Goal: Information Seeking & Learning: Check status

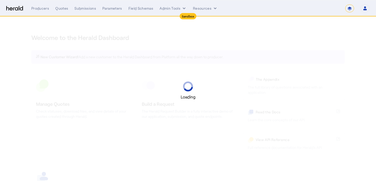
select select "*******"
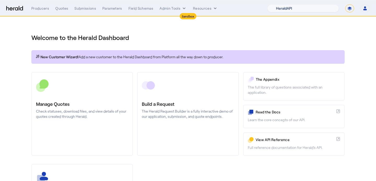
click at [326, 9] on select "1Fort Acrisure Acturis Affinity Advisors Affinity Risk Agentero AmWins Anzen Ao…" at bounding box center [303, 8] width 72 height 8
select select "pfm_1vyo_affinityrisk"
click at [280, 4] on select "1Fort Acrisure Acturis Affinity Advisors Affinity Risk Agentero AmWins Anzen Ao…" at bounding box center [303, 8] width 72 height 8
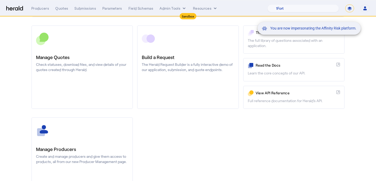
scroll to position [77, 0]
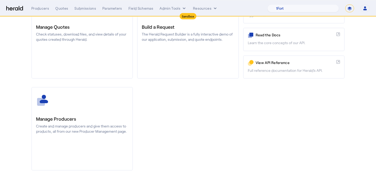
click at [101, 92] on link "Manage Producers Create and manage producers and give them access to products, …" at bounding box center [82, 129] width 102 height 84
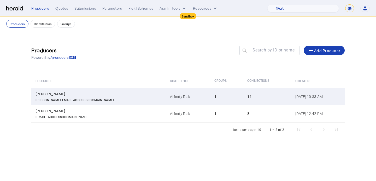
click at [166, 92] on td "Affinity Risk" at bounding box center [188, 96] width 44 height 17
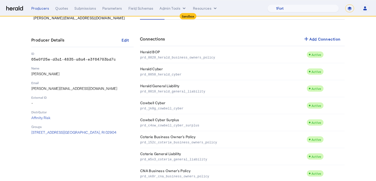
scroll to position [97, 0]
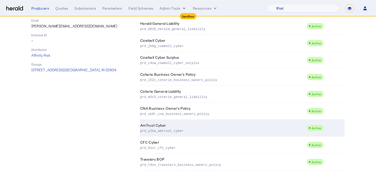
click at [165, 130] on p "prd_y2ka_amtrust_cyber" at bounding box center [222, 130] width 164 height 5
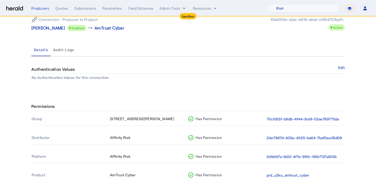
scroll to position [47, 0]
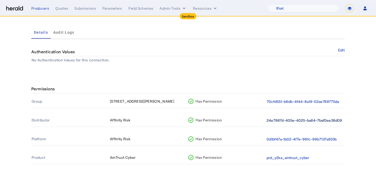
click at [275, 118] on button "24e7967d-405e-4025-ba64-7baf0ee38d09" at bounding box center [304, 121] width 75 height 6
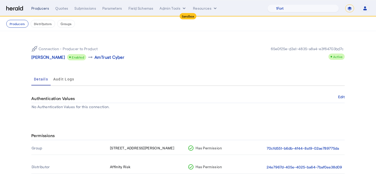
click at [43, 8] on div "Producers" at bounding box center [40, 8] width 18 height 5
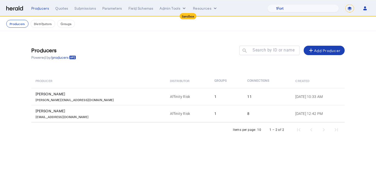
click at [353, 5] on select "**********" at bounding box center [349, 8] width 9 height 8
click at [345, 4] on select "**********" at bounding box center [349, 8] width 9 height 8
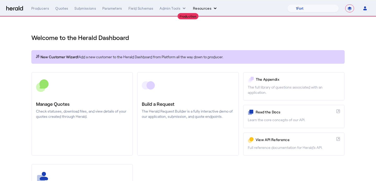
click at [205, 8] on button "Resources" at bounding box center [205, 8] width 25 height 5
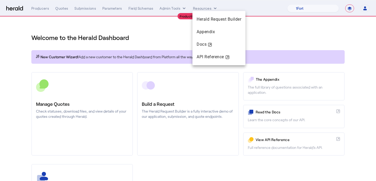
click at [285, 24] on div at bounding box center [188, 90] width 376 height 181
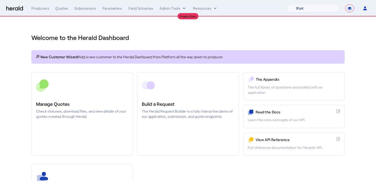
click at [320, 8] on select "1Fort Affinity Risk Billy BindHQ Bunker CRC Campus Coverage Citadel Fifthwall F…" at bounding box center [313, 8] width 52 height 8
click at [349, 10] on select "**********" at bounding box center [349, 8] width 9 height 8
select select "*******"
click at [345, 4] on select "**********" at bounding box center [349, 8] width 9 height 8
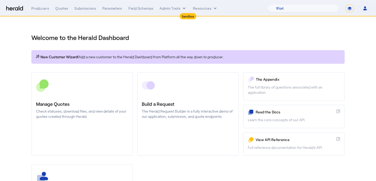
click at [51, 104] on h3 "Manage Quotes" at bounding box center [82, 103] width 92 height 7
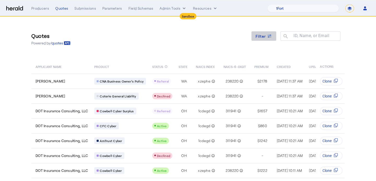
click at [264, 40] on span at bounding box center [264, 36] width 25 height 13
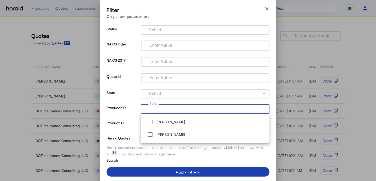
click at [155, 105] on div "Select" at bounding box center [205, 108] width 120 height 9
click at [127, 120] on p "Product ID" at bounding box center [123, 126] width 32 height 15
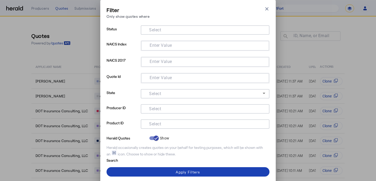
click at [153, 124] on mat-label "Select" at bounding box center [155, 123] width 12 height 5
click at [153, 124] on input "Select" at bounding box center [204, 123] width 118 height 6
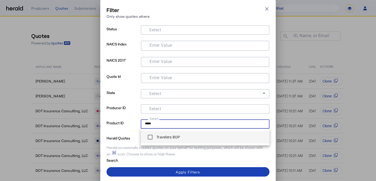
type input "*****"
click at [162, 143] on mat-option "Travelers BOP" at bounding box center [205, 137] width 129 height 13
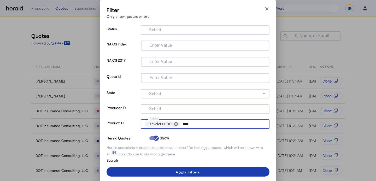
click at [173, 169] on span at bounding box center [188, 172] width 163 height 13
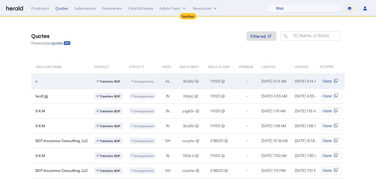
click at [174, 80] on td "AL" at bounding box center [166, 81] width 17 height 15
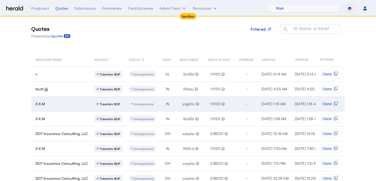
scroll to position [8, 0]
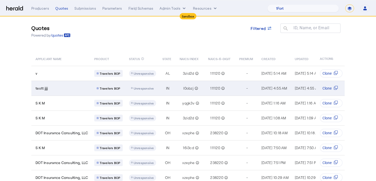
click at [88, 90] on div "testt jjjj" at bounding box center [62, 88] width 53 height 5
click at [143, 89] on span "Unresponsive" at bounding box center [144, 88] width 20 height 4
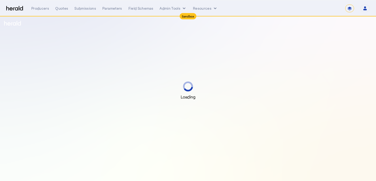
select select "*******"
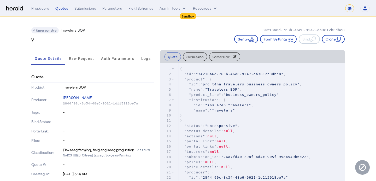
click at [228, 60] on button "Carrier Raw" at bounding box center [224, 56] width 31 height 9
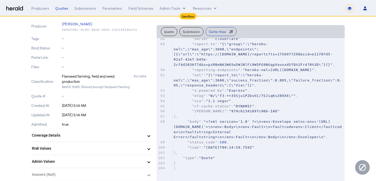
scroll to position [81, 0]
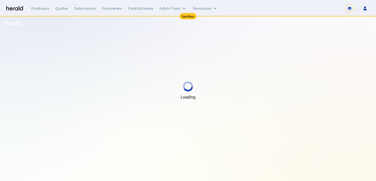
select select "*******"
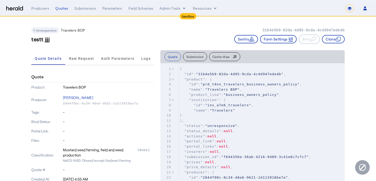
click at [226, 55] on span "Carrier Raw" at bounding box center [221, 56] width 17 height 3
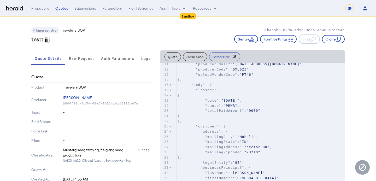
scroll to position [57, 0]
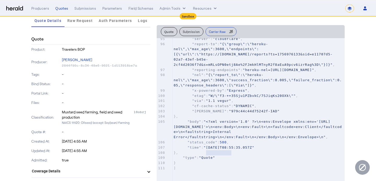
type textarea "**********"
drag, startPoint x: 234, startPoint y: 154, endPoint x: 187, endPoint y: 153, distance: 46.8
click at [187, 145] on pre ""status_code" : 500 ," at bounding box center [259, 142] width 172 height 5
click at [189, 144] on span ""status_code"" at bounding box center [203, 142] width 30 height 4
click at [81, 22] on span "Raw Request" at bounding box center [79, 21] width 25 height 4
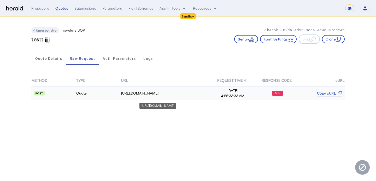
click at [150, 92] on div "[URL][DOMAIN_NAME]" at bounding box center [165, 93] width 89 height 5
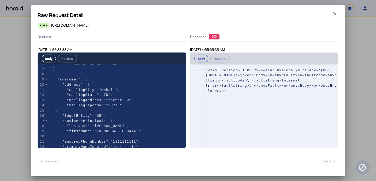
click at [365, 86] on div "Raw Request Detail Close modal https://proxy-sandbox.heraldapi.com/proxy/travel…" at bounding box center [188, 90] width 376 height 181
click at [334, 12] on icon "button" at bounding box center [334, 13] width 5 height 5
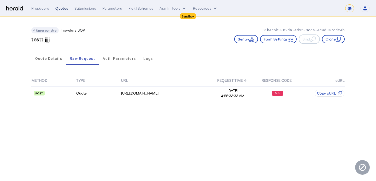
click at [60, 9] on div "Quotes" at bounding box center [61, 8] width 13 height 5
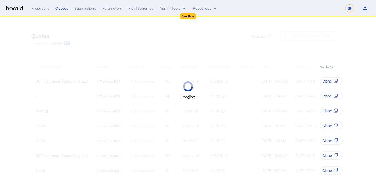
select select "*******"
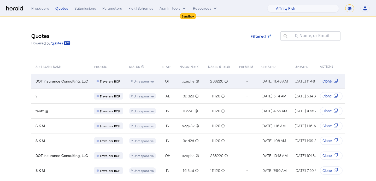
click at [162, 80] on td "OH" at bounding box center [166, 81] width 17 height 15
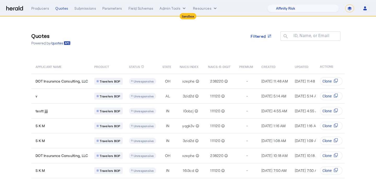
click at [320, 13] on nav "Sandbox Menu Producers Quotes Submissions Parameters Field Schemas Admin Tools …" at bounding box center [188, 8] width 376 height 16
click at [316, 6] on select "1Fort Acrisure Acturis Affinity Advisors Affinity Risk Agentero AmWins Anzen Ao…" at bounding box center [303, 8] width 72 height 8
select select "pfm_lx2v_founder_shield"
click at [280, 4] on select "1Fort Acrisure Acturis Affinity Advisors Affinity Risk Agentero AmWins Anzen Ao…" at bounding box center [303, 8] width 72 height 8
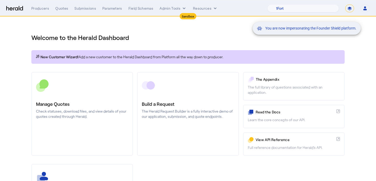
click at [77, 108] on div "You are now impersonating the Founder Shield platform." at bounding box center [188, 90] width 376 height 181
click at [77, 108] on div "Manage Quotes Check statuses, download files, and view details of your quotes c…" at bounding box center [82, 109] width 92 height 19
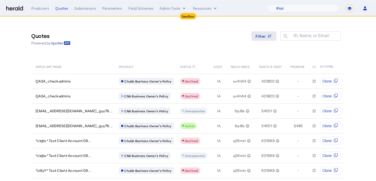
click at [259, 39] on span at bounding box center [264, 36] width 25 height 13
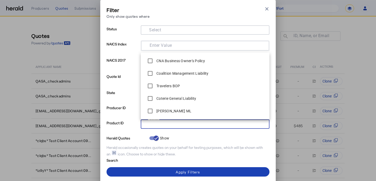
click at [165, 124] on input "Select" at bounding box center [204, 123] width 118 height 6
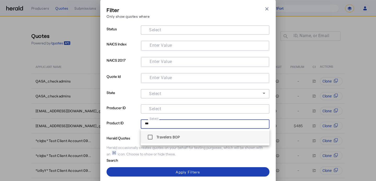
type input "***"
click at [166, 134] on div "Travelers BOP" at bounding box center [162, 137] width 35 height 10
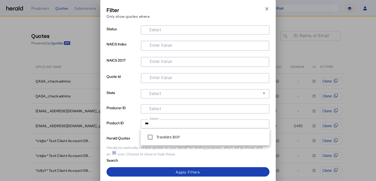
click at [177, 129] on div "Travelers BOP" at bounding box center [205, 137] width 129 height 17
click at [177, 137] on label "Travelers BOP" at bounding box center [167, 137] width 25 height 5
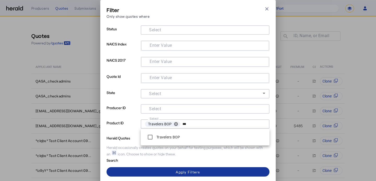
click at [185, 174] on div "Apply Filters" at bounding box center [188, 171] width 24 height 5
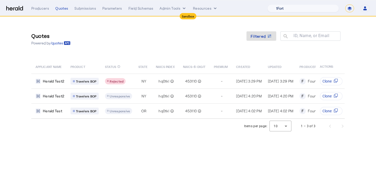
click at [309, 8] on select "1Fort Acrisure Acturis Affinity Advisors Affinity Risk Agentero AmWins Anzen Ao…" at bounding box center [303, 8] width 72 height 8
select select "pfm_2v8p_herald_api"
click at [280, 4] on select "1Fort Acrisure Acturis Affinity Advisors Affinity Risk Agentero AmWins Anzen Ao…" at bounding box center [303, 8] width 72 height 8
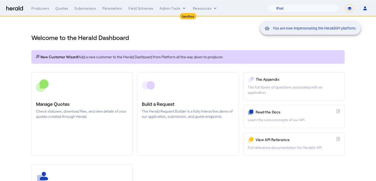
click at [99, 96] on div "You are now impersonating the HeraldAPI platform." at bounding box center [188, 90] width 376 height 181
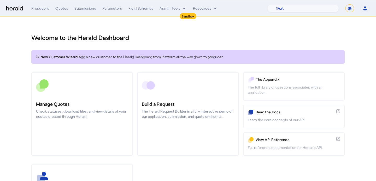
click at [99, 96] on link "Manage Quotes Check statuses, download files, and view details of your quotes c…" at bounding box center [82, 114] width 102 height 84
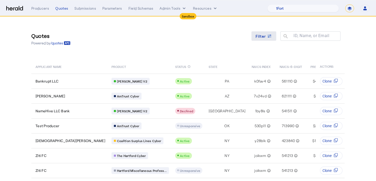
click at [259, 37] on span "Filter" at bounding box center [261, 35] width 10 height 5
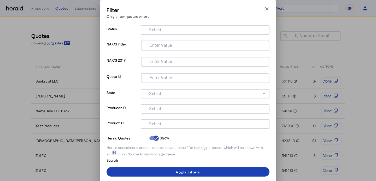
click at [189, 121] on input "Select" at bounding box center [204, 123] width 118 height 6
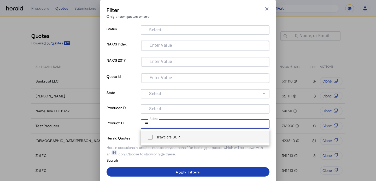
type input "***"
click at [174, 137] on label "Travelers BOP" at bounding box center [167, 137] width 25 height 5
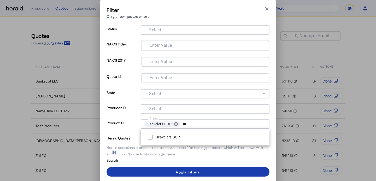
click at [197, 168] on span at bounding box center [188, 172] width 163 height 13
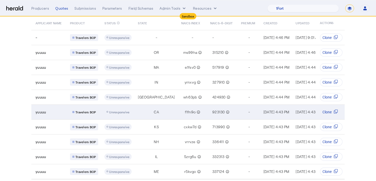
scroll to position [31, 0]
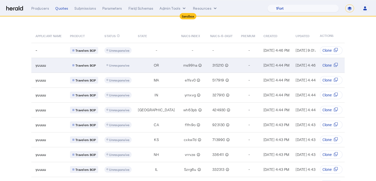
click at [206, 59] on td "315210 info_outline" at bounding box center [221, 65] width 31 height 15
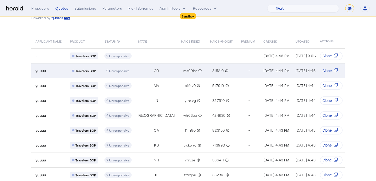
scroll to position [0, 0]
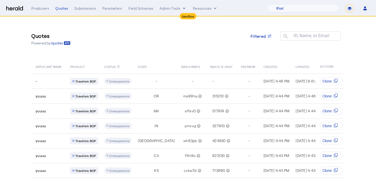
click at [42, 11] on div "Producers Quotes Submissions Parameters Field Schemas Admin Tools Resources 1Fo…" at bounding box center [200, 8] width 339 height 8
click at [45, 8] on div "Producers" at bounding box center [40, 8] width 18 height 5
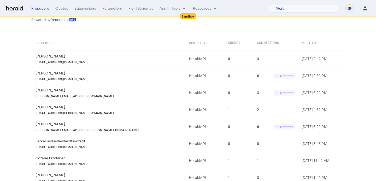
scroll to position [5, 0]
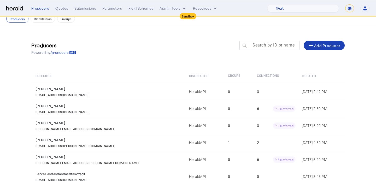
click at [280, 42] on input "Search by ID or name" at bounding box center [271, 45] width 47 height 6
click at [263, 47] on input "Search by ID or name" at bounding box center [271, 45] width 47 height 6
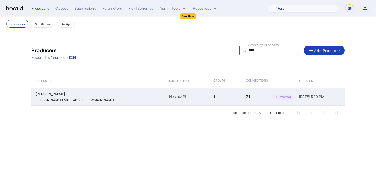
type input "****"
click at [165, 92] on td "HeraldAPI" at bounding box center [187, 96] width 44 height 17
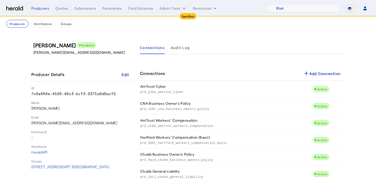
scroll to position [998, 0]
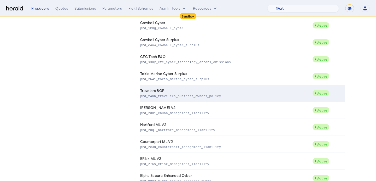
click at [211, 89] on td "Travelers BOP prd_t4nn_travelers_business_owners_policy" at bounding box center [226, 93] width 172 height 17
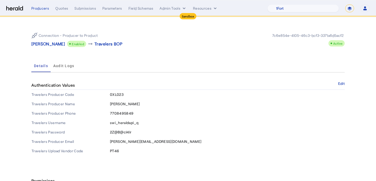
scroll to position [14, 0]
click at [129, 105] on span "Misty Adamson" at bounding box center [125, 103] width 30 height 4
click at [133, 106] on td "Misty Adamson" at bounding box center [227, 103] width 235 height 9
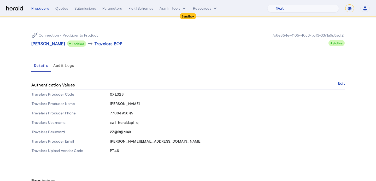
click at [119, 114] on span "7708495849" at bounding box center [122, 113] width 24 height 4
click at [118, 125] on td "swi_heraldapi_q" at bounding box center [227, 122] width 235 height 9
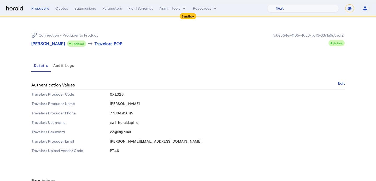
click at [120, 133] on span "2Z@B@cI4lr" at bounding box center [121, 132] width 22 height 4
click at [120, 144] on td "duncan@heraldapi.com" at bounding box center [227, 141] width 235 height 9
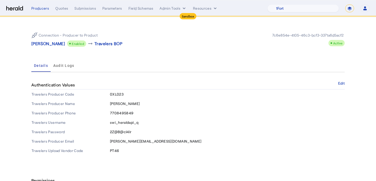
click at [123, 142] on span "duncan@heraldapi.com" at bounding box center [155, 141] width 91 height 4
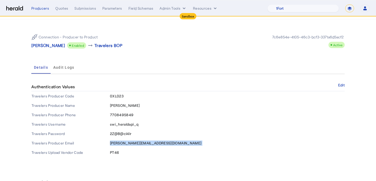
scroll to position [11, 0]
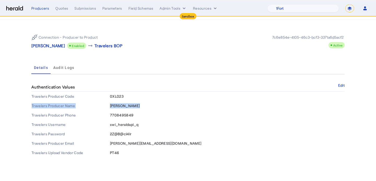
drag, startPoint x: 136, startPoint y: 106, endPoint x: 109, endPoint y: 106, distance: 27.4
click at [109, 106] on tr "Travelers Producer Name Misty Adamson" at bounding box center [187, 105] width 313 height 9
click at [113, 107] on span "Misty Adamson" at bounding box center [125, 105] width 30 height 4
drag, startPoint x: 137, startPoint y: 107, endPoint x: 111, endPoint y: 106, distance: 25.3
click at [111, 106] on td "Misty Adamson" at bounding box center [227, 105] width 235 height 9
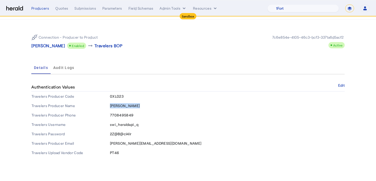
copy span "Misty Adamson"
drag, startPoint x: 134, startPoint y: 117, endPoint x: 110, endPoint y: 116, distance: 24.0
click at [110, 116] on td "7708495849" at bounding box center [227, 114] width 235 height 9
copy span "7708495849"
drag, startPoint x: 138, startPoint y: 125, endPoint x: 110, endPoint y: 124, distance: 27.5
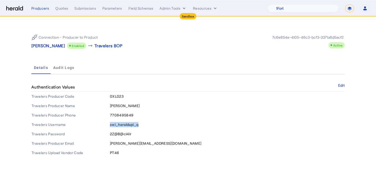
click at [110, 124] on span "swi_heraldapi_q" at bounding box center [124, 124] width 28 height 4
copy span "swi_heraldapi_q"
drag, startPoint x: 133, startPoint y: 135, endPoint x: 111, endPoint y: 133, distance: 22.5
click at [111, 133] on td "2Z@B@cI4lr" at bounding box center [227, 133] width 235 height 9
copy span "2Z@B@cI4lr"
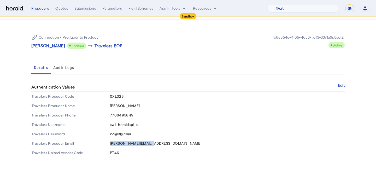
drag, startPoint x: 151, startPoint y: 144, endPoint x: 110, endPoint y: 143, distance: 40.8
click at [110, 143] on td "duncan@heraldapi.com" at bounding box center [227, 143] width 235 height 9
copy span "duncan@heraldapi.com"
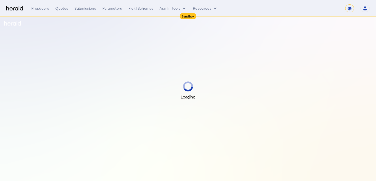
select select "*******"
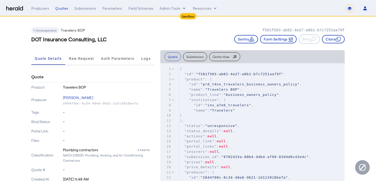
click at [226, 57] on span "Carrier Raw" at bounding box center [221, 56] width 17 height 3
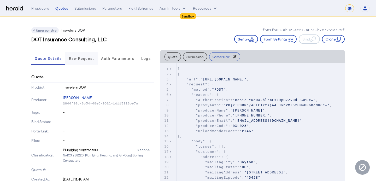
click at [79, 60] on span "Raw Request" at bounding box center [81, 59] width 25 height 4
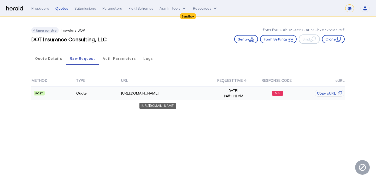
click at [151, 92] on div "[URL][DOMAIN_NAME]" at bounding box center [165, 93] width 89 height 5
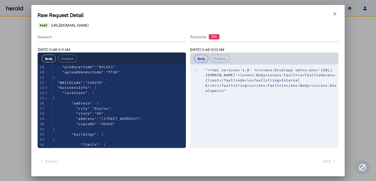
scroll to position [109, 0]
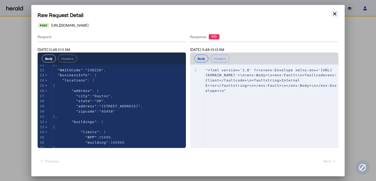
click at [334, 10] on button "Close modal" at bounding box center [334, 13] width 7 height 7
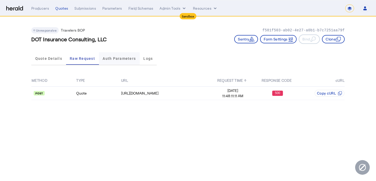
click at [115, 57] on span "Auth Parameters" at bounding box center [119, 59] width 33 height 4
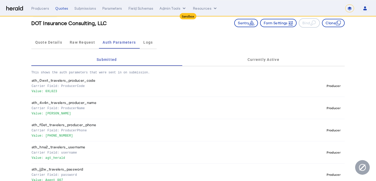
scroll to position [0, 0]
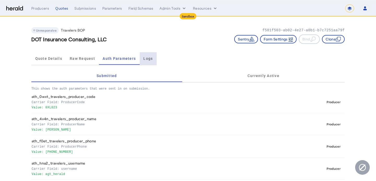
click at [151, 63] on span "Logs" at bounding box center [147, 58] width 9 height 13
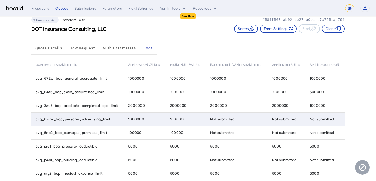
scroll to position [9, 0]
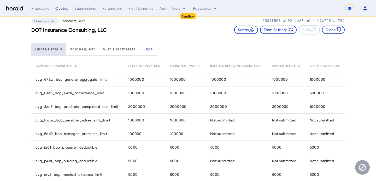
click at [46, 45] on span "Quote Details" at bounding box center [48, 49] width 27 height 13
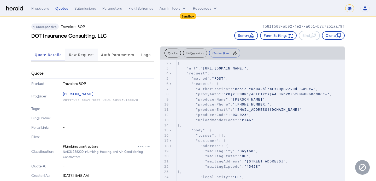
scroll to position [2, 0]
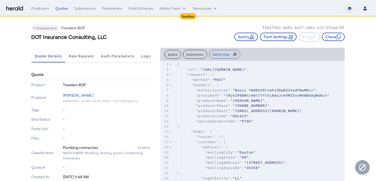
click at [46, 4] on div "**********" at bounding box center [200, 8] width 339 height 8
click at [46, 6] on div "Producers" at bounding box center [40, 8] width 18 height 5
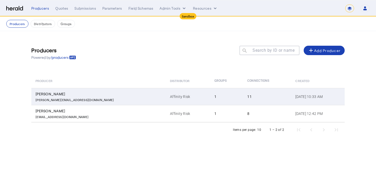
click at [166, 93] on td "Affinity Risk" at bounding box center [188, 96] width 44 height 17
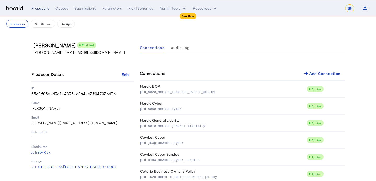
click at [41, 9] on div "Producers" at bounding box center [40, 8] width 18 height 5
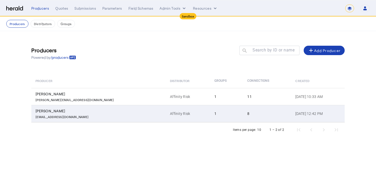
click at [166, 115] on td "Affinity Risk" at bounding box center [188, 113] width 44 height 17
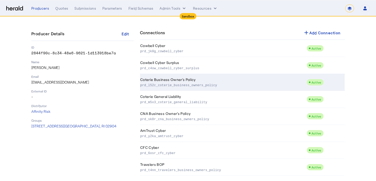
scroll to position [46, 0]
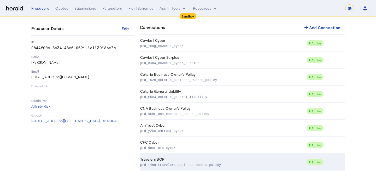
click at [156, 160] on td "Travelers BOP prd_t4nn_travelers_business_owners_policy" at bounding box center [223, 162] width 167 height 17
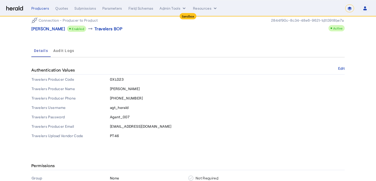
scroll to position [29, 0]
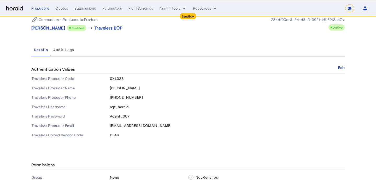
click at [124, 88] on span "Keegan Kenfield" at bounding box center [125, 88] width 30 height 4
click at [125, 102] on td "360 927-9423" at bounding box center [227, 97] width 235 height 9
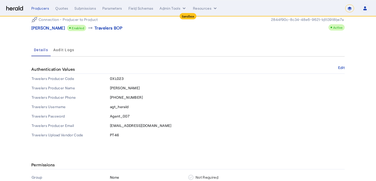
click at [122, 98] on span "360 927-9423" at bounding box center [126, 97] width 33 height 4
click at [123, 107] on span "agt_herald" at bounding box center [119, 106] width 19 height 4
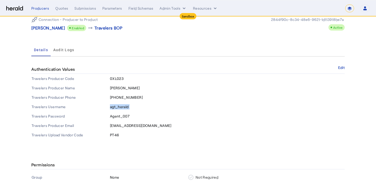
click at [123, 107] on span "agt_herald" at bounding box center [119, 106] width 19 height 4
click at [125, 115] on span "Agent_007" at bounding box center [120, 116] width 20 height 4
click at [121, 119] on td "Agent_007" at bounding box center [227, 116] width 235 height 9
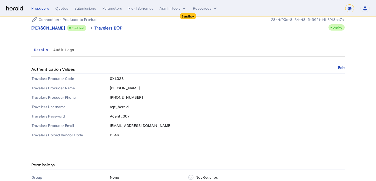
click at [346, 69] on div "Connection - Producer to Product Vandana Chadha Enabled arrow_right_alt Travele…" at bounding box center [188, 76] width 334 height 148
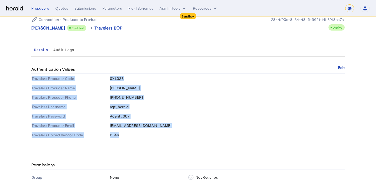
drag, startPoint x: 124, startPoint y: 135, endPoint x: 26, endPoint y: 79, distance: 112.3
click at [26, 79] on div "Connection - Producer to Product Vandana Chadha Enabled arrow_right_alt Travele…" at bounding box center [188, 76] width 334 height 148
copy tbody "Travelers Producer Code 0XL023 Travelers Producer Name Keegan Kenfield Traveler…"
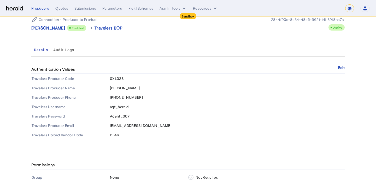
click at [337, 68] on div "Authentication Values Edit" at bounding box center [187, 69] width 313 height 9
click at [342, 68] on button "Edit" at bounding box center [341, 67] width 7 height 3
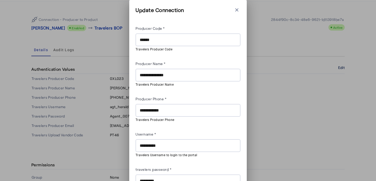
scroll to position [0, 0]
click at [173, 78] on div "**********" at bounding box center [188, 75] width 97 height 13
paste input "**********"
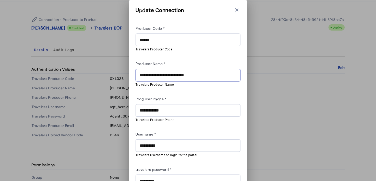
drag, startPoint x: 172, startPoint y: 74, endPoint x: 134, endPoint y: 73, distance: 37.9
click at [134, 73] on div "**********" at bounding box center [188, 143] width 118 height 287
type input "**********"
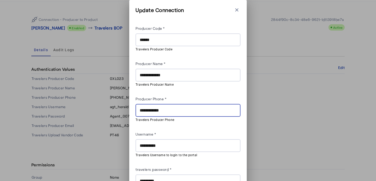
drag, startPoint x: 173, startPoint y: 107, endPoint x: 139, endPoint y: 107, distance: 34.2
click at [139, 107] on div "**********" at bounding box center [188, 110] width 105 height 13
paste input "text"
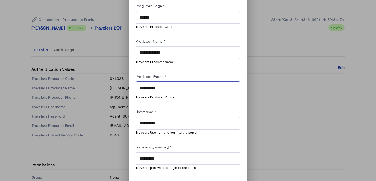
scroll to position [26, 0]
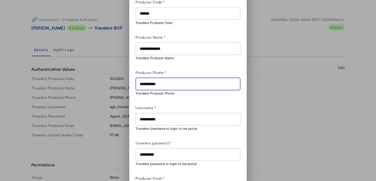
type input "**********"
click at [162, 116] on input "**********" at bounding box center [188, 119] width 97 height 6
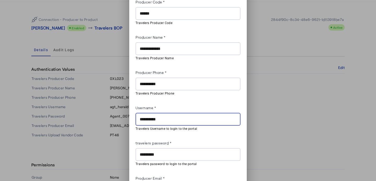
paste input "*****"
type input "**********"
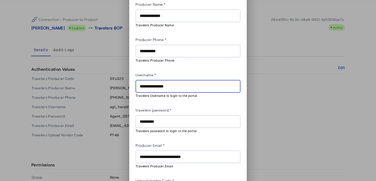
click at [163, 120] on input "*********" at bounding box center [188, 122] width 97 height 6
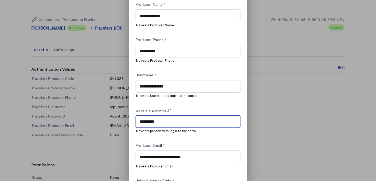
click at [163, 120] on input "*********" at bounding box center [188, 122] width 97 height 6
paste input "*"
type input "**********"
click at [174, 151] on div "**********" at bounding box center [188, 156] width 97 height 13
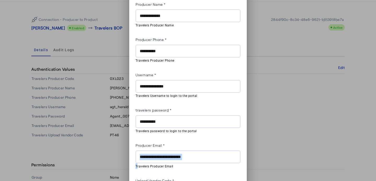
click at [174, 151] on div "**********" at bounding box center [188, 156] width 97 height 13
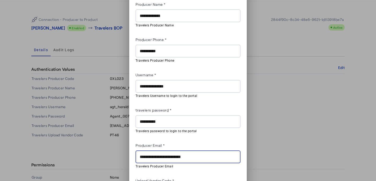
click at [195, 154] on input "**********" at bounding box center [188, 157] width 97 height 6
paste input "text"
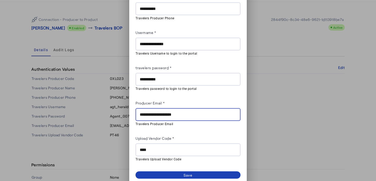
scroll to position [104, 0]
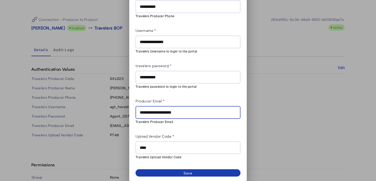
type input "**********"
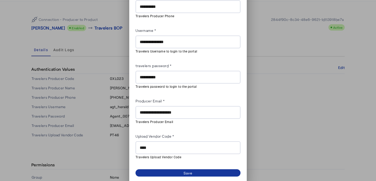
click at [196, 170] on span at bounding box center [188, 172] width 105 height 7
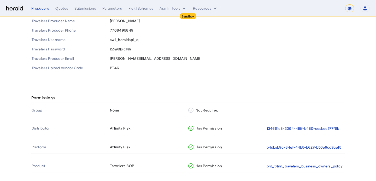
scroll to position [96, 0]
click at [296, 129] on button "134661e8-2094-415f-b480-deabee577f6b" at bounding box center [303, 129] width 73 height 6
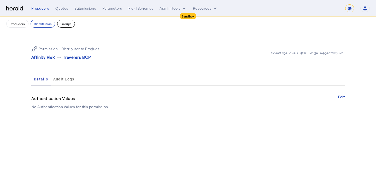
click at [61, 21] on button "Groups" at bounding box center [66, 24] width 18 height 8
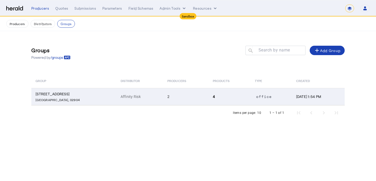
click at [125, 98] on td "Affinity Risk" at bounding box center [139, 96] width 47 height 17
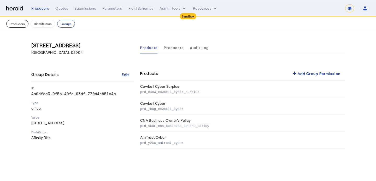
click at [21, 21] on button "Producers" at bounding box center [17, 24] width 22 height 8
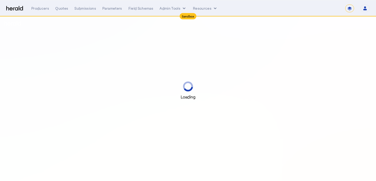
select select "*******"
select select "pfm_2v8p_herald_api"
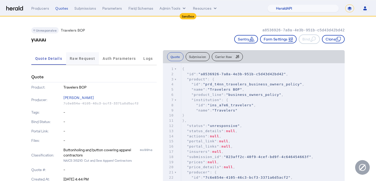
click at [86, 60] on span "Raw Request" at bounding box center [82, 59] width 25 height 4
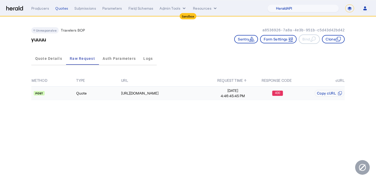
click at [245, 95] on span "4:46:45:45 PM" at bounding box center [233, 95] width 44 height 5
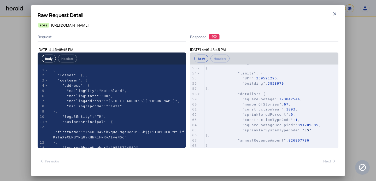
click at [289, 97] on pre ""squareFootage" : 773842544 ," at bounding box center [272, 99] width 134 height 5
type textarea "*********"
click at [289, 97] on pre ""squareFootage" : 773842544 ," at bounding box center [272, 99] width 134 height 5
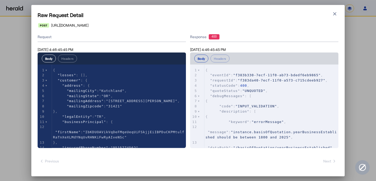
click at [256, 94] on pre ""debugMessages" : [" at bounding box center [272, 96] width 134 height 5
type textarea "********"
click at [256, 92] on span ""UNQUOTED"" at bounding box center [253, 91] width 23 height 4
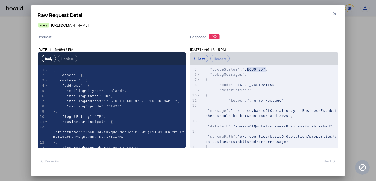
click at [252, 83] on span ""INPUT_VALIDATION"" at bounding box center [257, 85] width 42 height 4
type textarea "**********"
click at [252, 83] on span ""INPUT_VALIDATION"" at bounding box center [257, 85] width 42 height 4
click at [333, 12] on icon "button" at bounding box center [334, 13] width 5 height 5
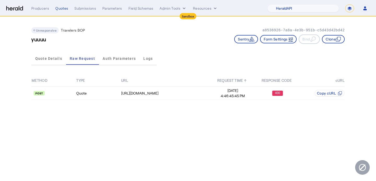
click at [58, 11] on div "Producers Quotes Submissions Parameters Field Schemas Admin Tools Resources 1Fo…" at bounding box center [200, 8] width 339 height 8
click at [60, 10] on div "Quotes" at bounding box center [61, 8] width 13 height 5
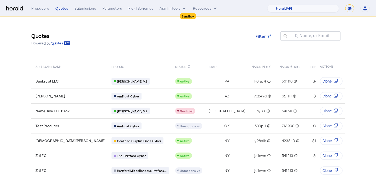
click at [303, 15] on nav "Sandbox Menu Producers Quotes Submissions Parameters Field Schemas Admin Tools …" at bounding box center [188, 8] width 376 height 16
click at [300, 6] on select "1Fort Acrisure Acturis Affinity Advisors Affinity Risk Agentero AmWins Anzen Ao…" at bounding box center [303, 8] width 72 height 8
click at [280, 4] on select "1Fort Acrisure Acturis Affinity Advisors Affinity Risk Agentero AmWins Anzen Ao…" at bounding box center [303, 8] width 72 height 8
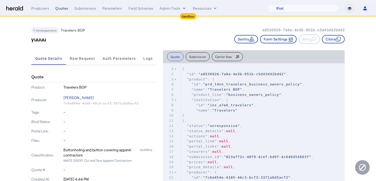
click at [63, 7] on div "Quotes" at bounding box center [61, 8] width 13 height 5
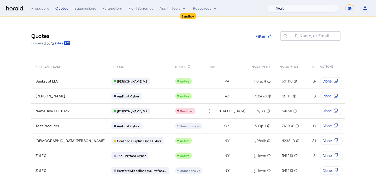
click at [304, 10] on select "1Fort Acrisure Acturis Affinity Advisors Affinity Risk Agentero AmWins Anzen Ao…" at bounding box center [303, 8] width 72 height 8
select select "pfm_1vyo_affinityrisk"
click at [280, 4] on select "1Fort Acrisure Acturis Affinity Advisors Affinity Risk Agentero AmWins Anzen Ao…" at bounding box center [303, 8] width 72 height 8
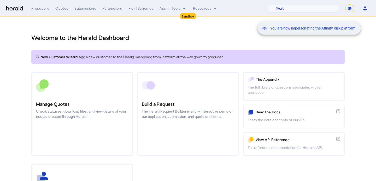
click at [61, 96] on div "You are now impersonating the Affinity Risk platform." at bounding box center [188, 90] width 376 height 181
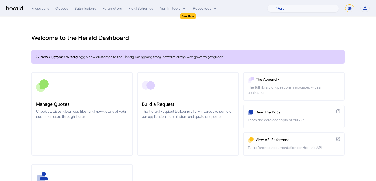
click at [61, 96] on link "Manage Quotes Check statuses, download files, and view details of your quotes c…" at bounding box center [82, 114] width 102 height 84
